Goal: Download file/media

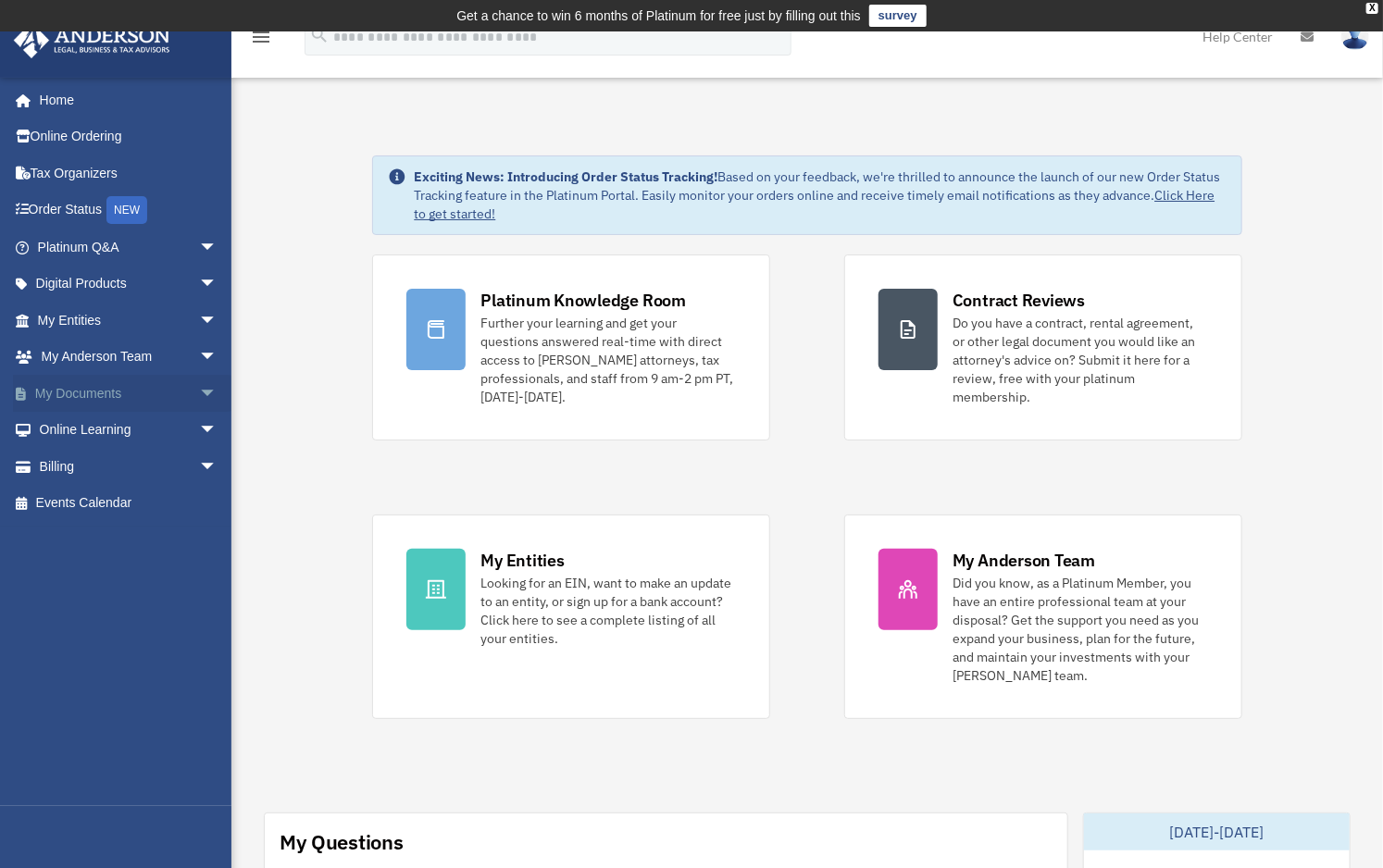
click at [60, 391] on link "My Documents arrow_drop_down" at bounding box center [128, 393] width 232 height 37
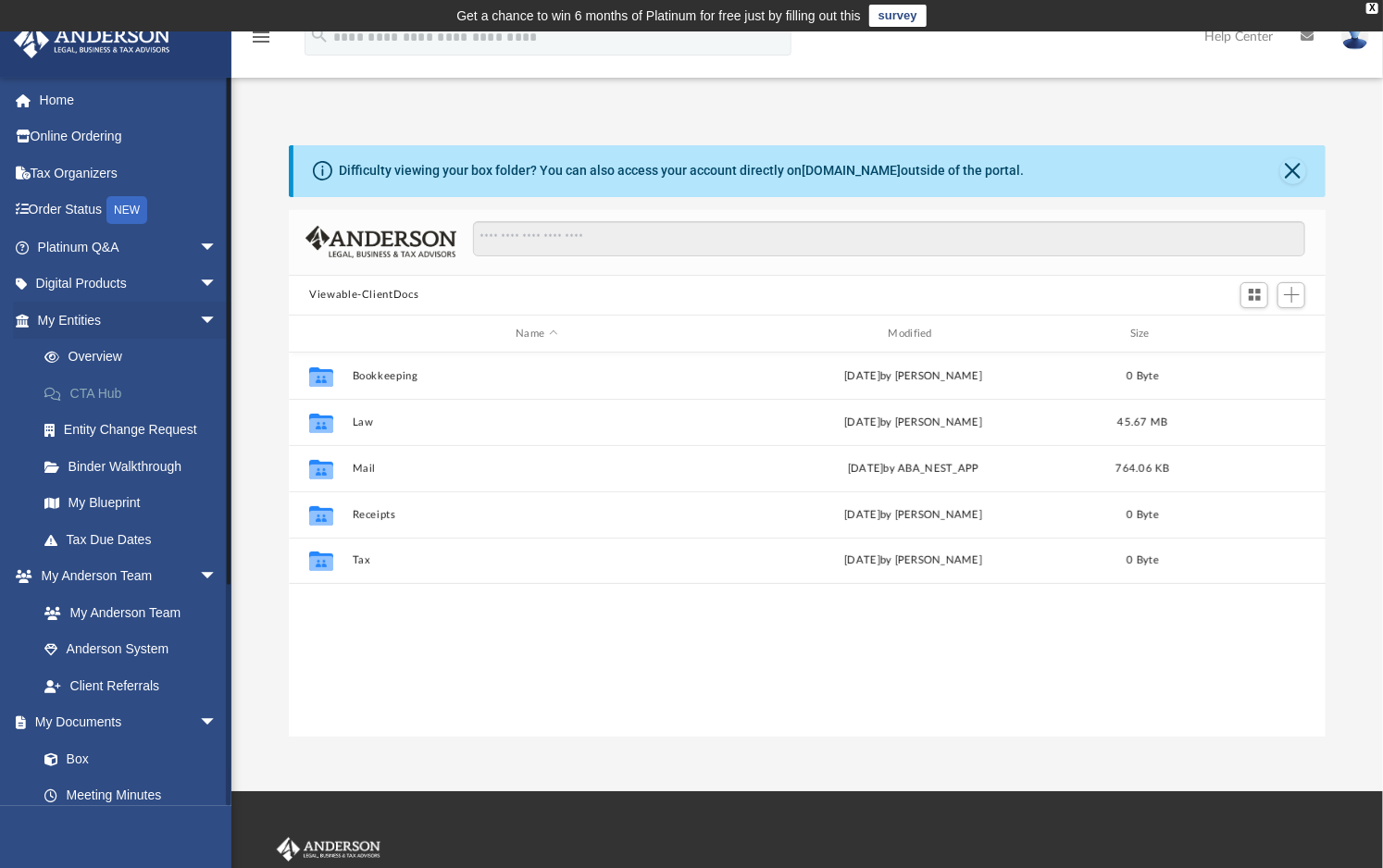
scroll to position [407, 1022]
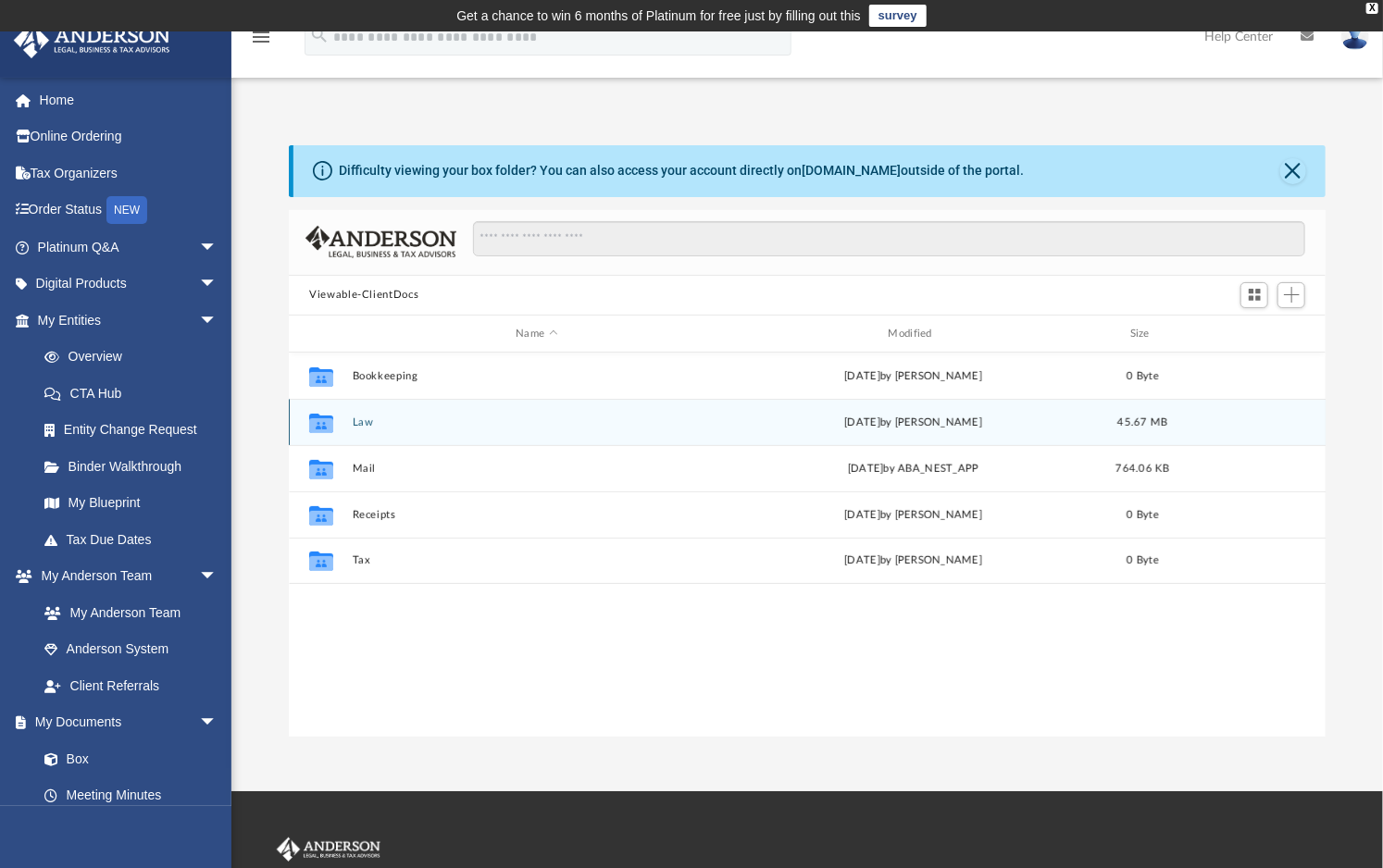
click at [326, 422] on icon "grid" at bounding box center [321, 425] width 24 height 14
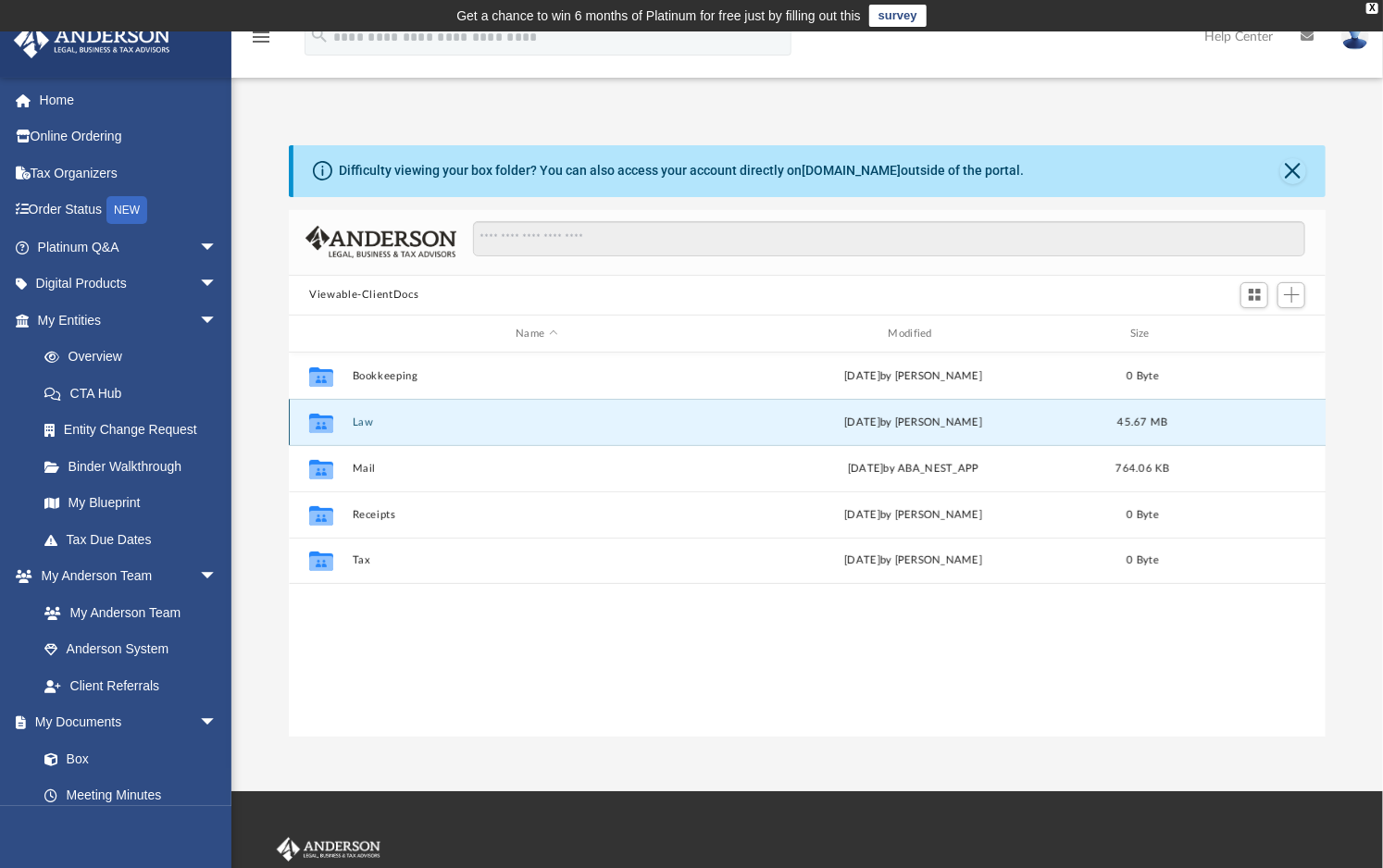
click at [364, 423] on button "Law" at bounding box center [537, 422] width 368 height 12
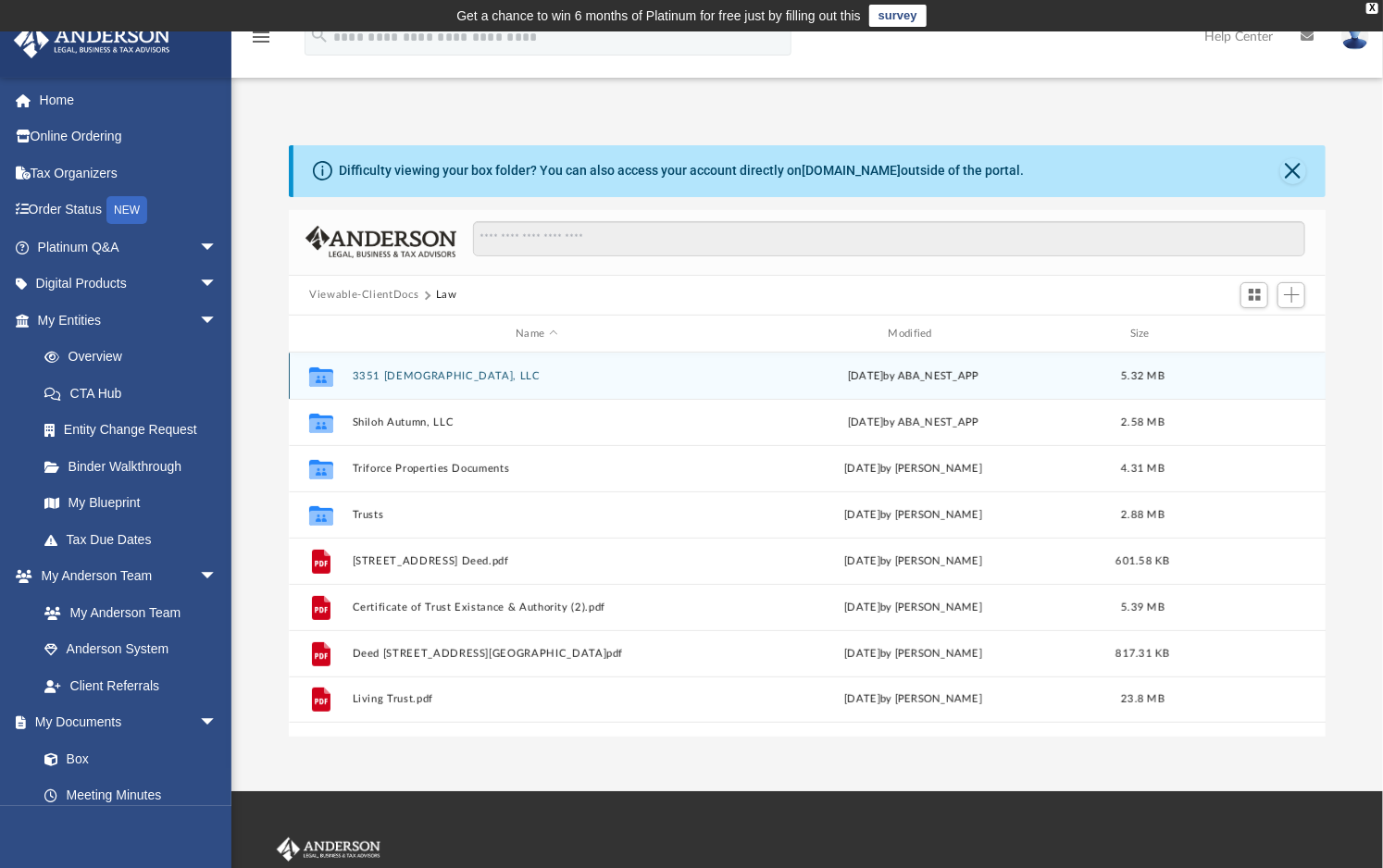
click at [400, 371] on button "3351 [DEMOGRAPHIC_DATA], LLC" at bounding box center [537, 376] width 368 height 12
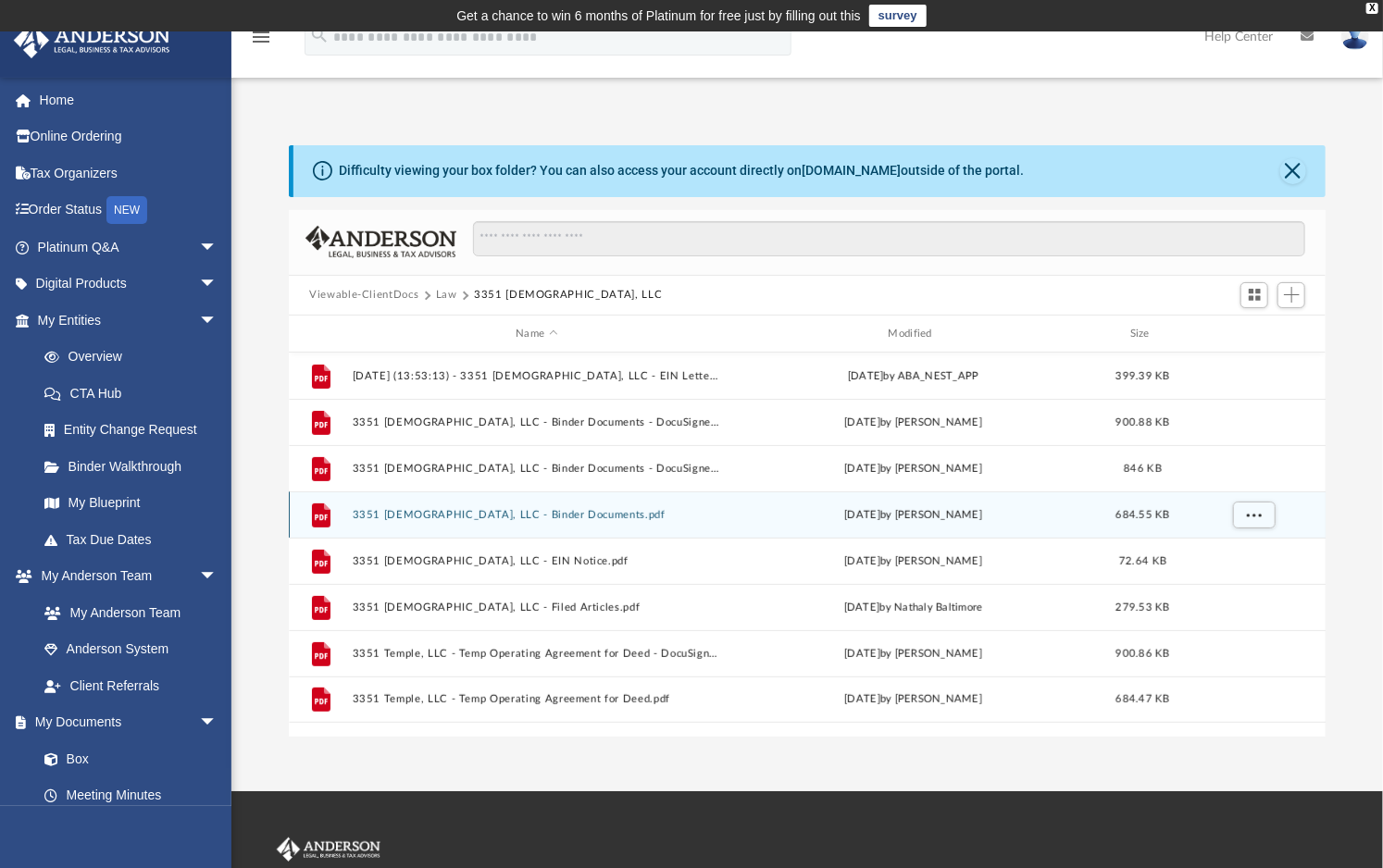
click at [524, 515] on button "3351 [DEMOGRAPHIC_DATA], LLC - Binder Documents.pdf" at bounding box center [537, 514] width 368 height 12
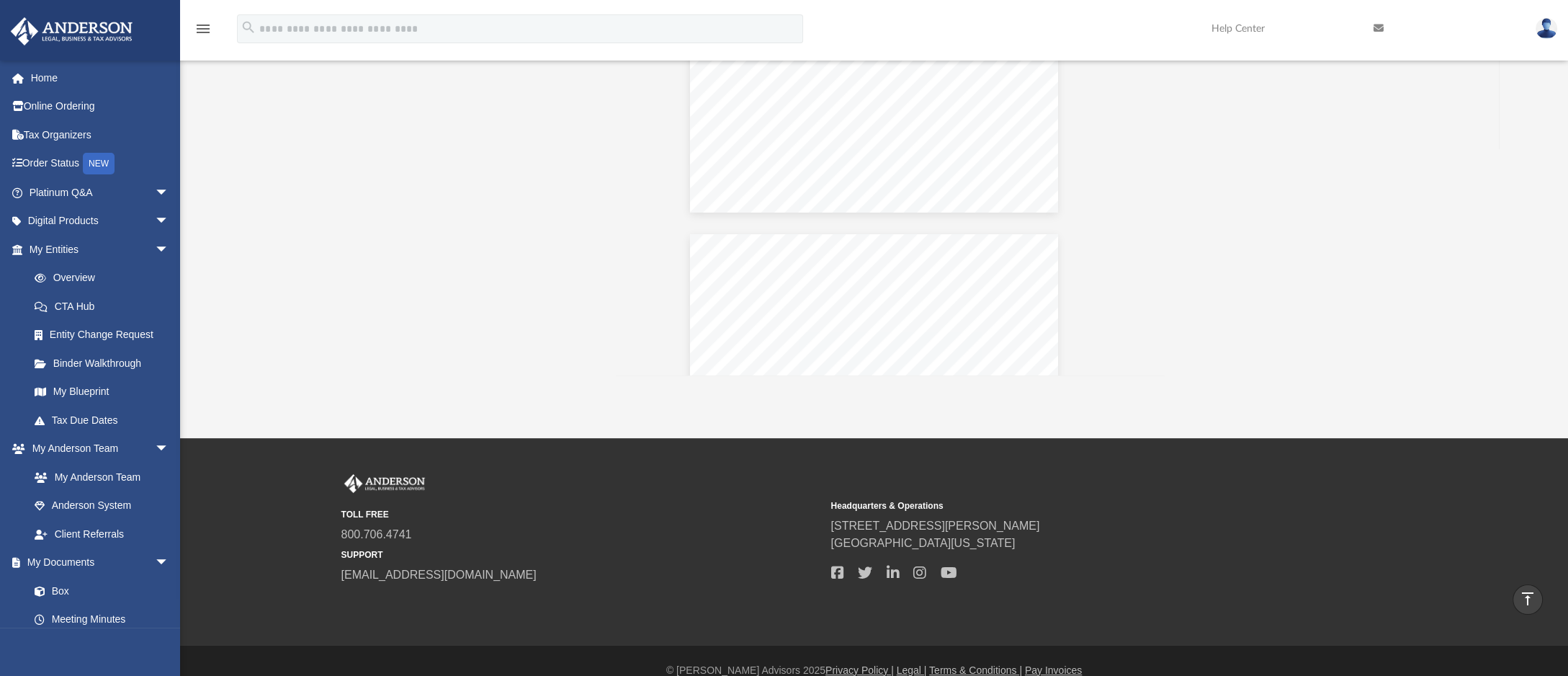
scroll to position [16210, 0]
